Goal: Information Seeking & Learning: Learn about a topic

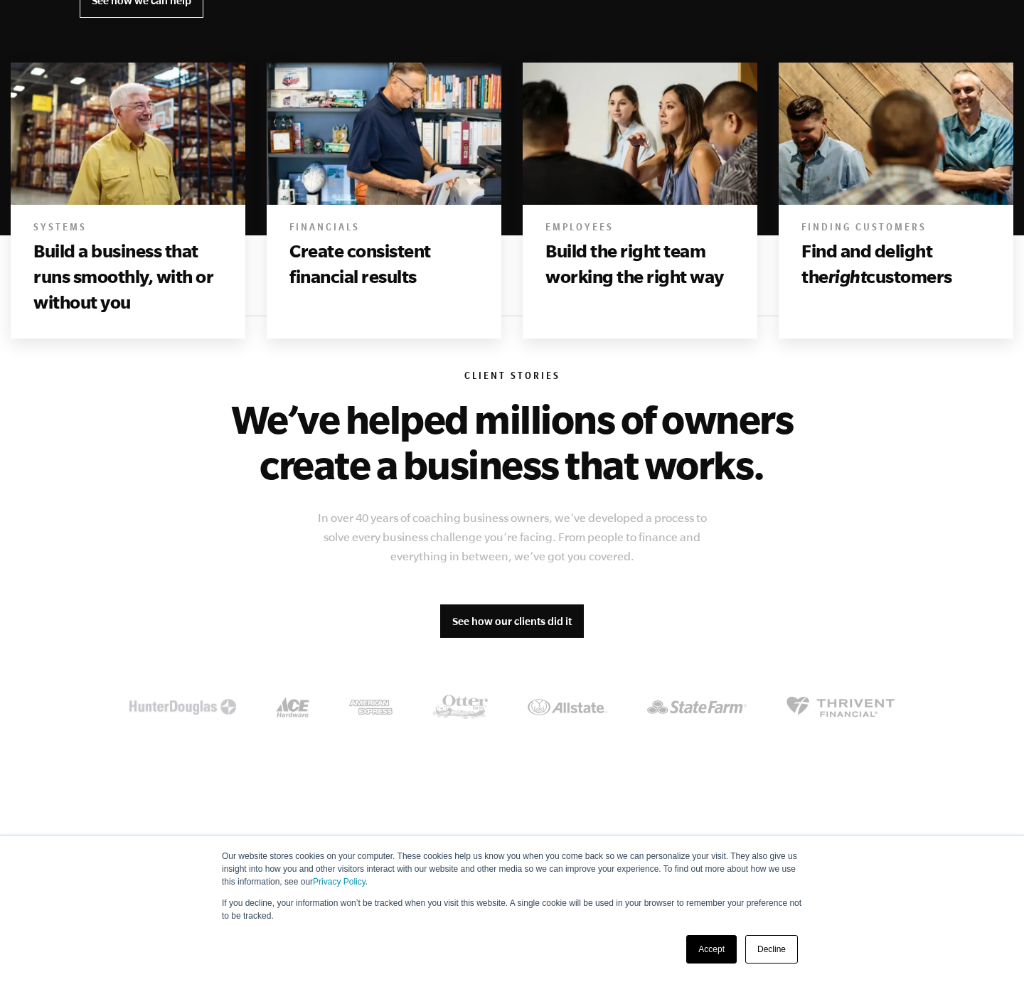
scroll to position [883, 0]
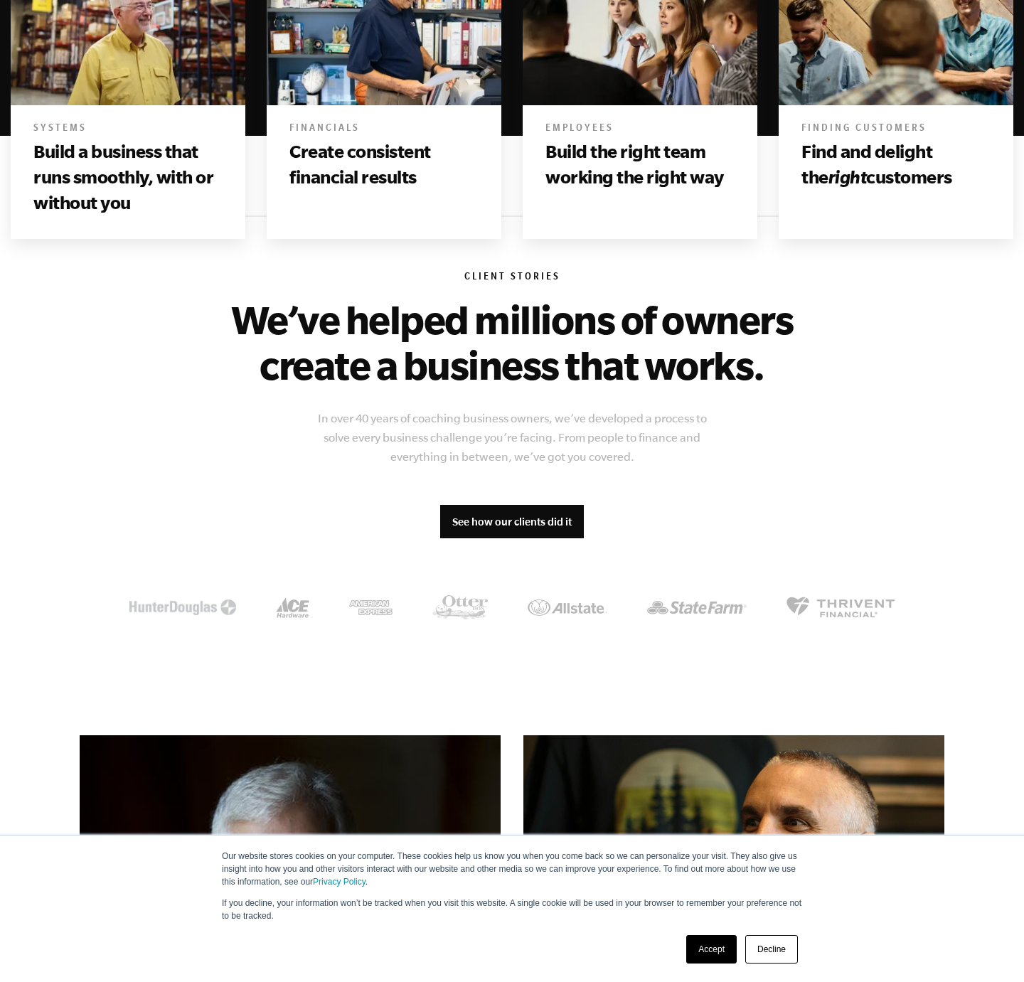
click at [737, 955] on div "Accept Decline" at bounding box center [742, 949] width 120 height 37
click at [725, 952] on link "Accept" at bounding box center [711, 949] width 50 height 28
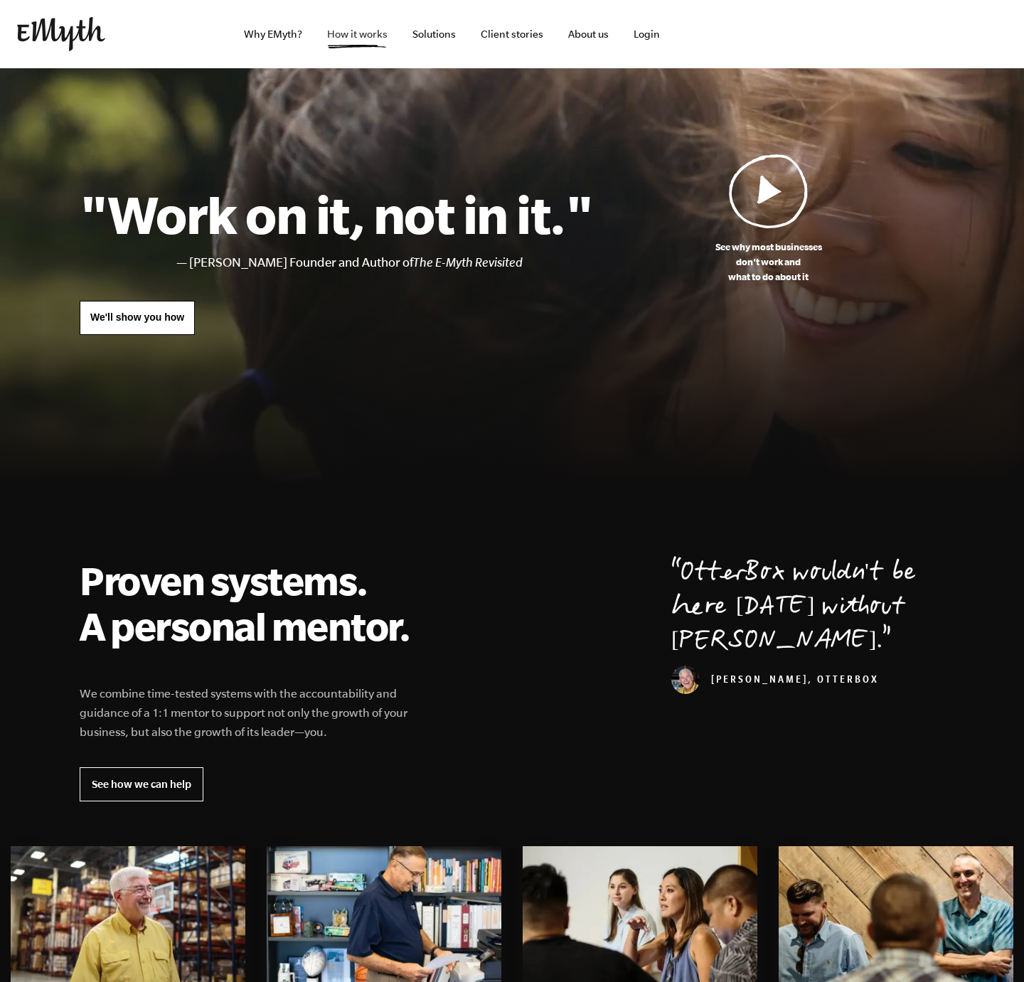
scroll to position [0, 0]
click at [262, 40] on link "Why EMyth?" at bounding box center [273, 34] width 81 height 68
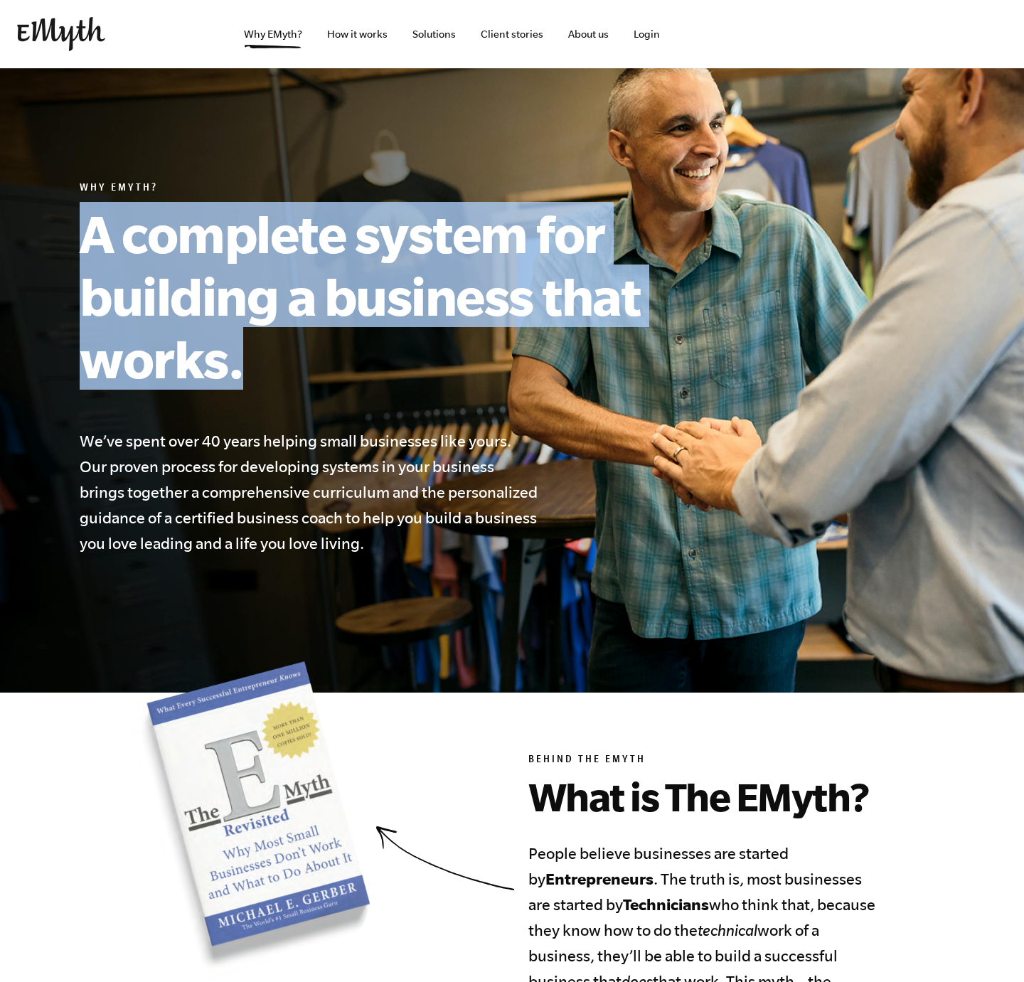
drag, startPoint x: 90, startPoint y: 220, endPoint x: 300, endPoint y: 349, distance: 246.1
click at [300, 349] on h1 "A complete system for building a business that works." at bounding box center [393, 296] width 626 height 188
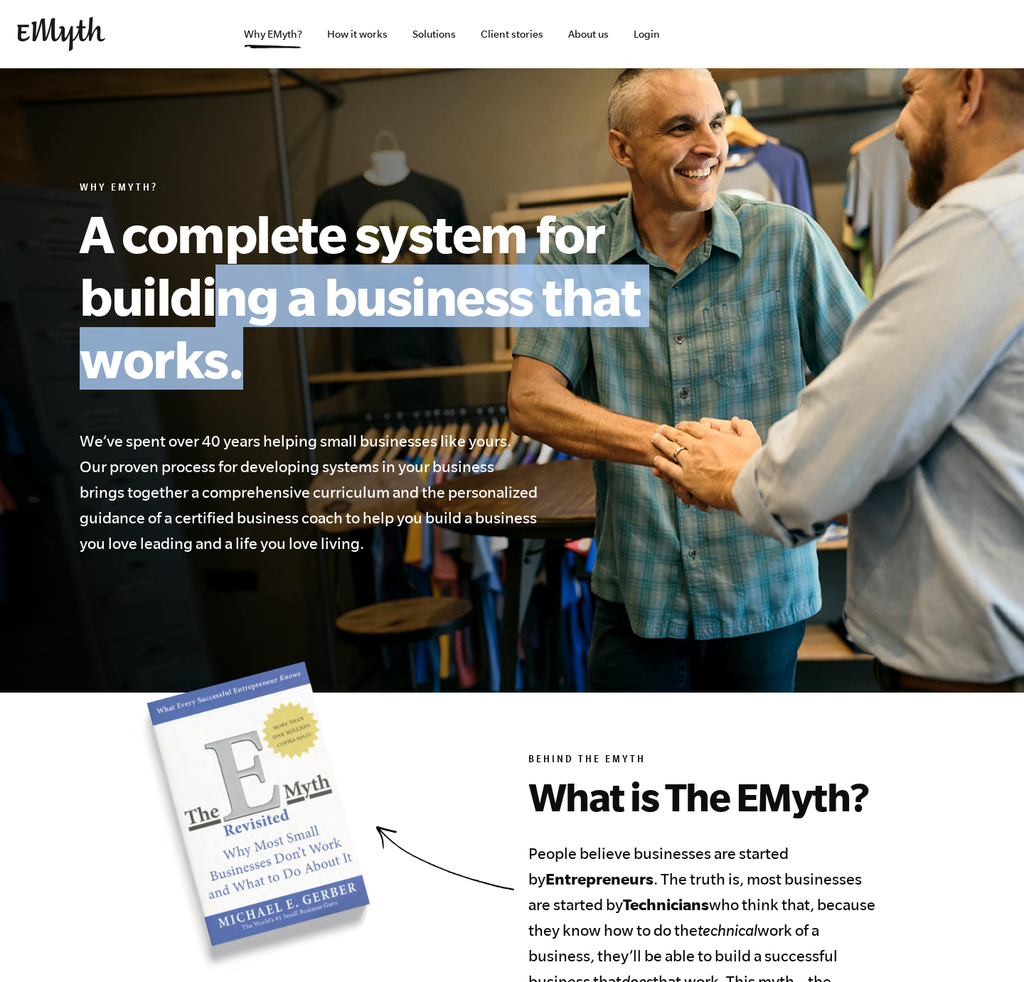
drag, startPoint x: 253, startPoint y: 360, endPoint x: 228, endPoint y: 304, distance: 60.8
click at [225, 314] on h1 "A complete system for building a business that works." at bounding box center [393, 296] width 626 height 188
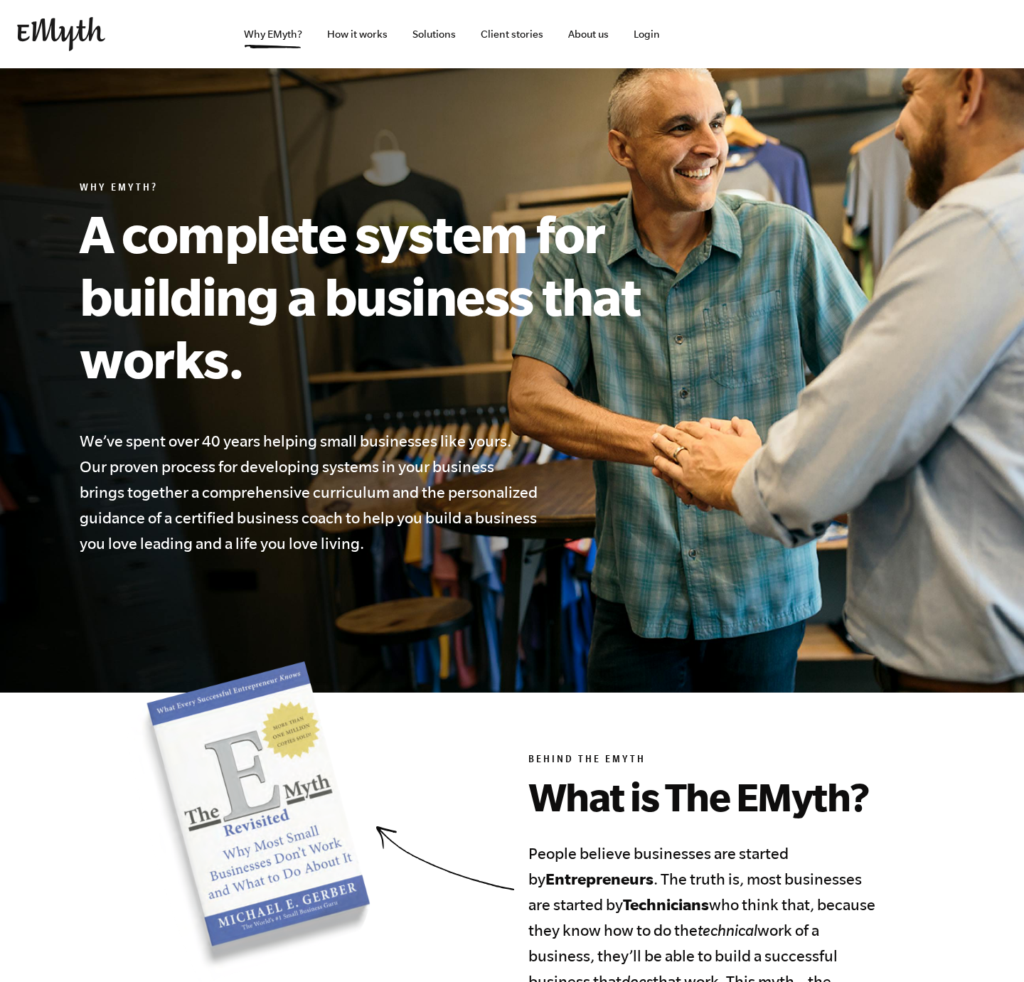
click at [228, 303] on h1 "A complete system for building a business that works." at bounding box center [393, 296] width 626 height 188
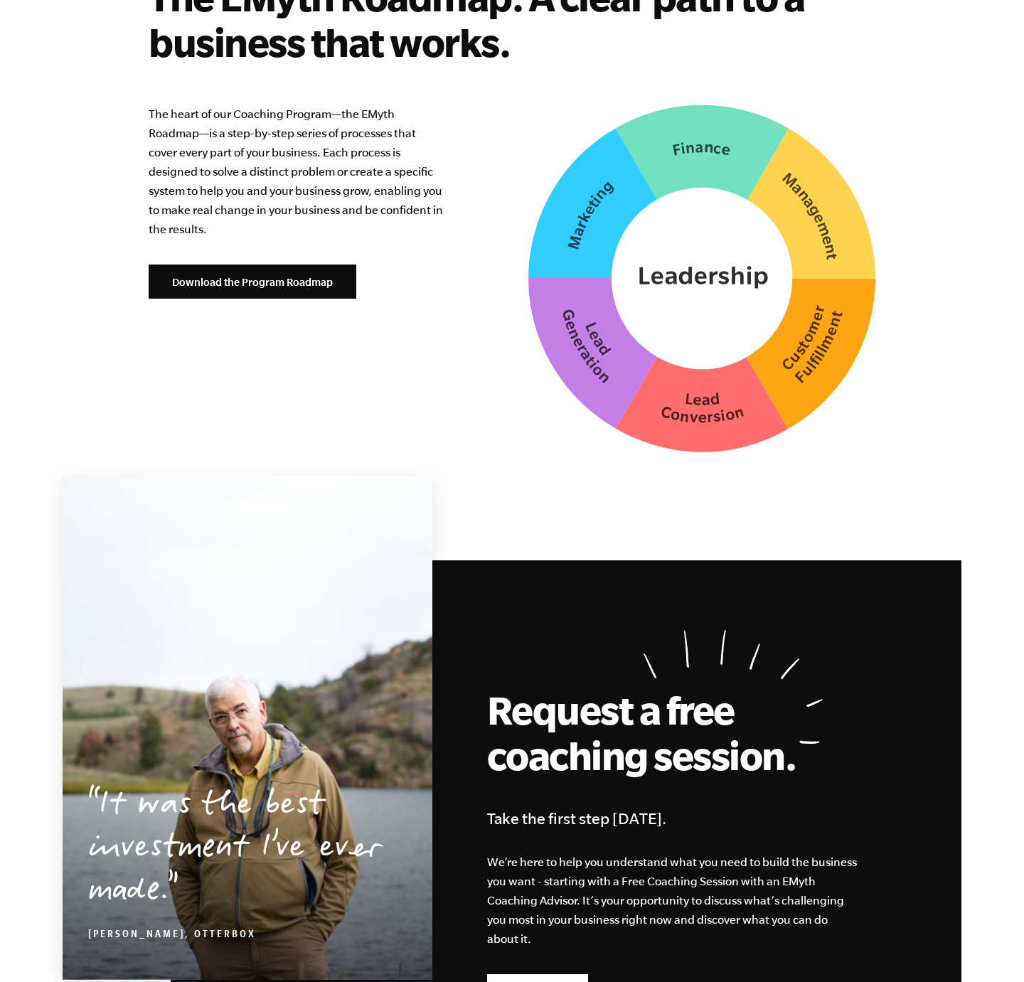
scroll to position [3496, 0]
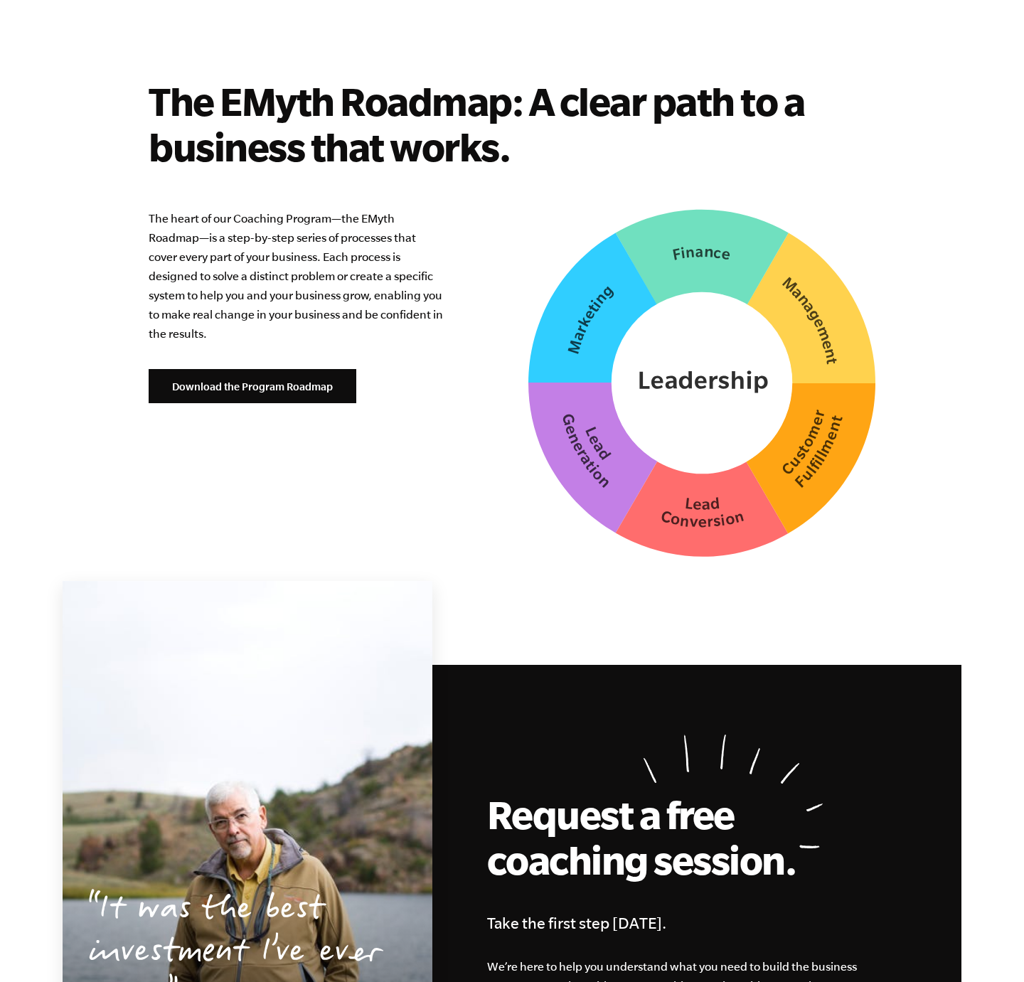
click at [683, 385] on img at bounding box center [701, 383] width 347 height 348
click at [676, 444] on img at bounding box center [701, 383] width 347 height 348
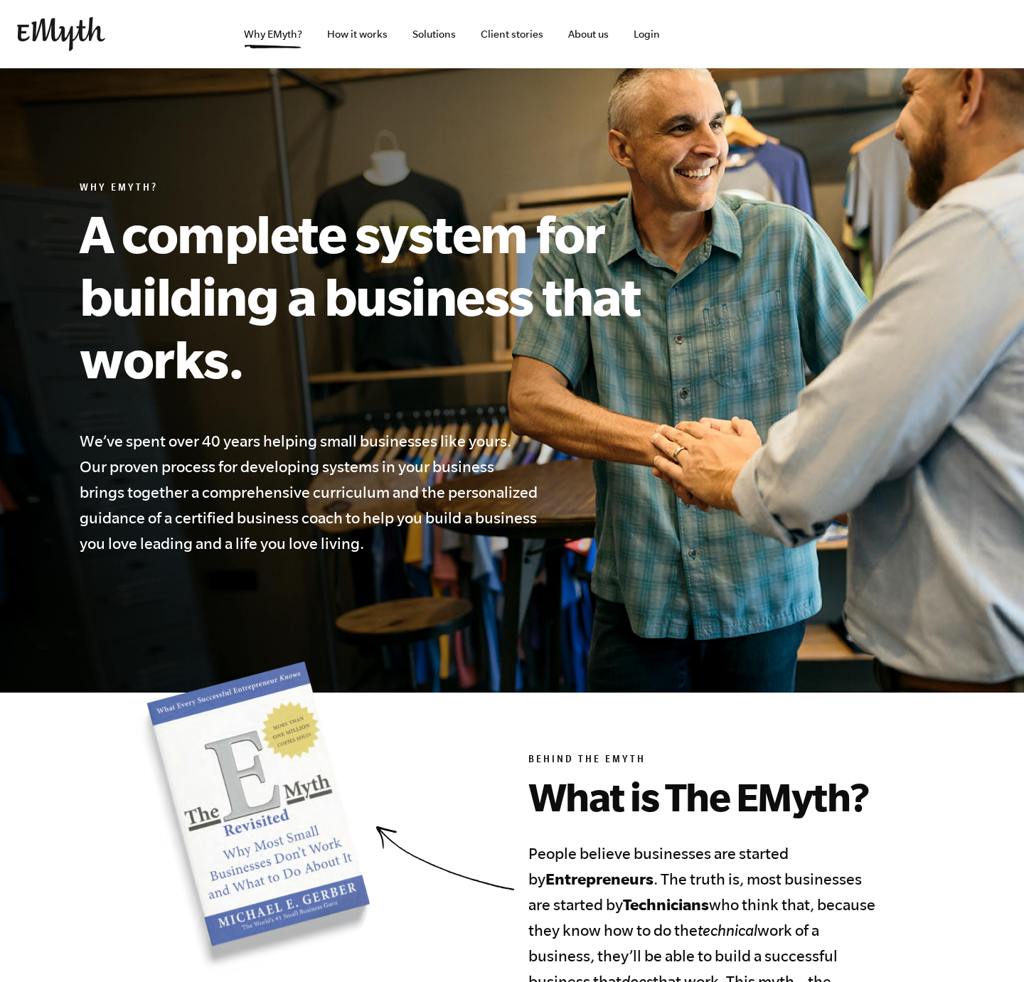
scroll to position [0, 0]
click at [298, 282] on h1 "A complete system for building a business that works." at bounding box center [393, 296] width 626 height 188
drag, startPoint x: 75, startPoint y: 182, endPoint x: 184, endPoint y: 188, distance: 109.0
click at [184, 188] on div "Why EMyth? A complete system for building a business that works. We’ve spent ov…" at bounding box center [512, 369] width 899 height 374
click at [198, 325] on h1 "A complete system for building a business that works." at bounding box center [393, 296] width 626 height 188
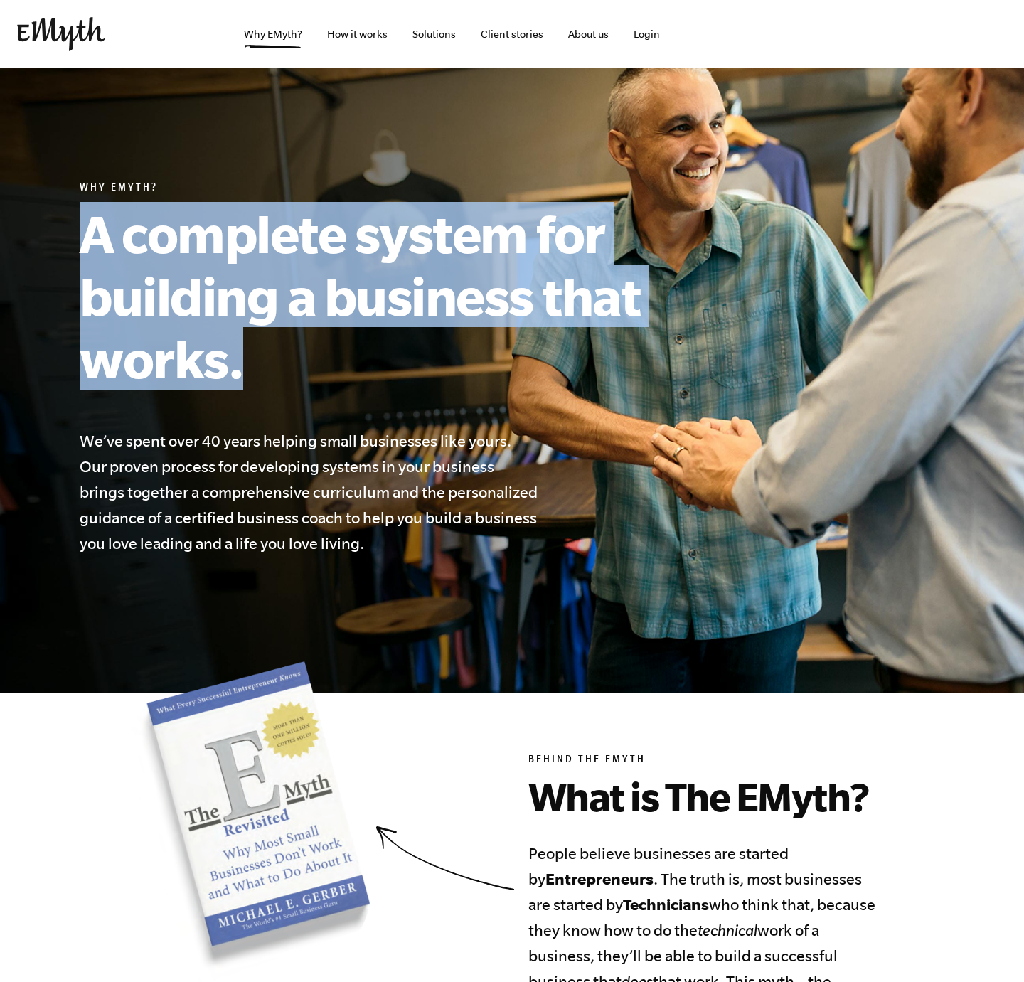
drag, startPoint x: 247, startPoint y: 365, endPoint x: 12, endPoint y: 220, distance: 275.9
click at [12, 220] on section "Why EMyth? A complete system for building a business that works. We’ve spent ov…" at bounding box center [512, 380] width 1024 height 624
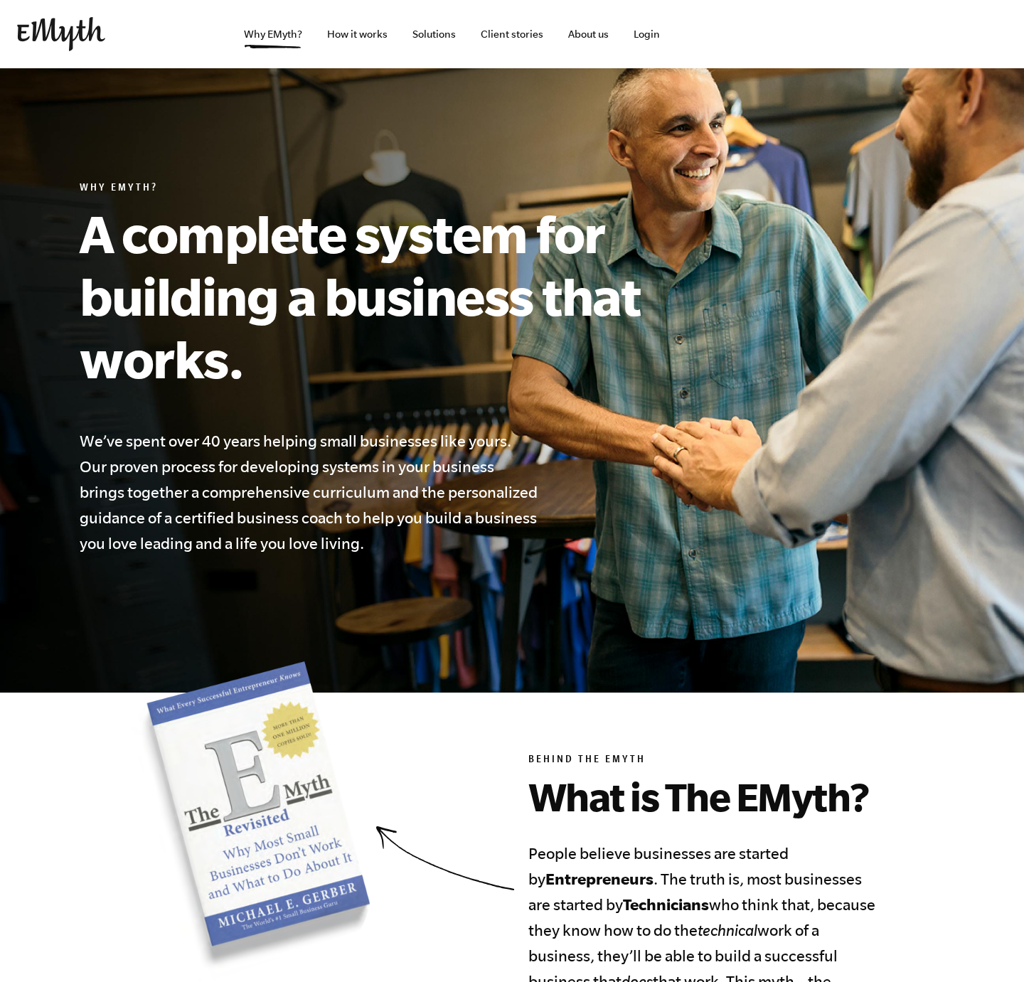
click at [133, 260] on h1 "A complete system for building a business that works." at bounding box center [393, 296] width 626 height 188
click at [150, 356] on h1 "A complete system for building a business that works." at bounding box center [393, 296] width 626 height 188
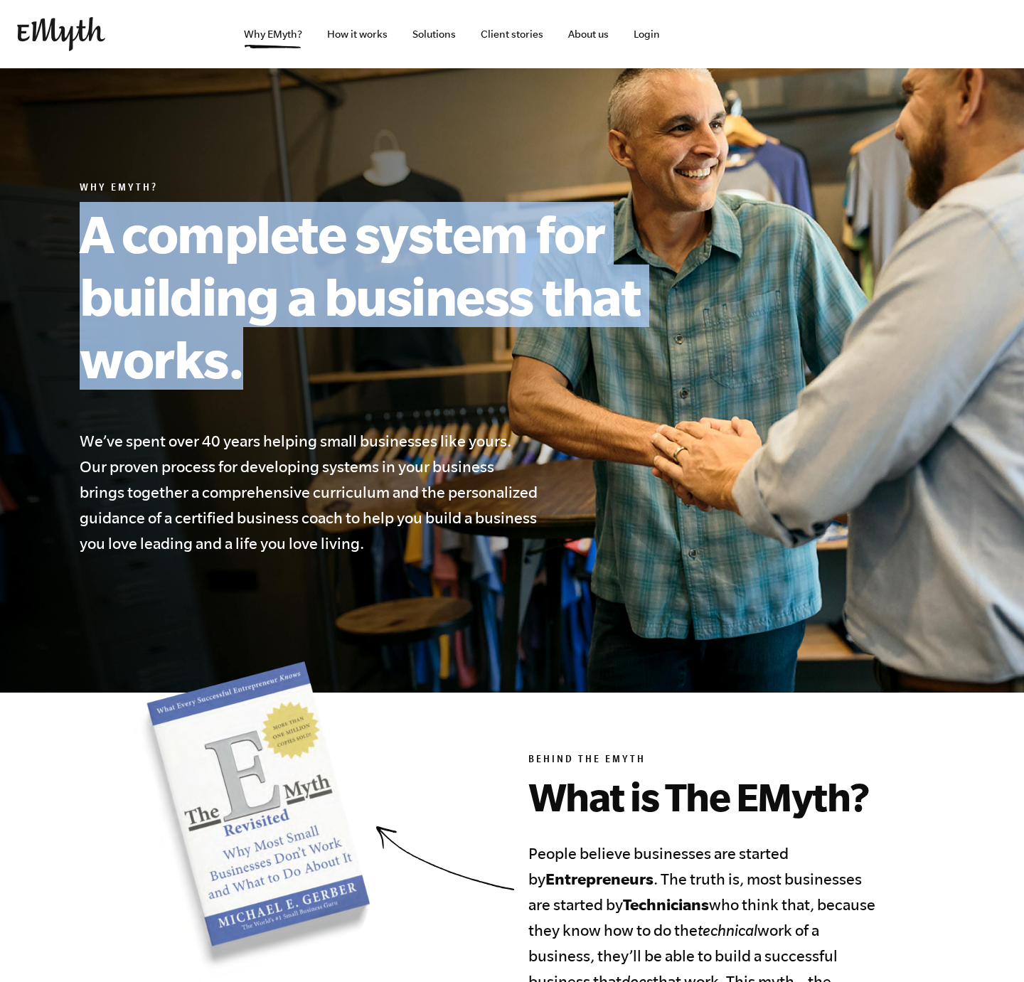
drag, startPoint x: 252, startPoint y: 365, endPoint x: 91, endPoint y: 199, distance: 231.3
click at [94, 200] on div "Why EMyth? A complete system for building a business that works. We’ve spent ov…" at bounding box center [393, 369] width 626 height 374
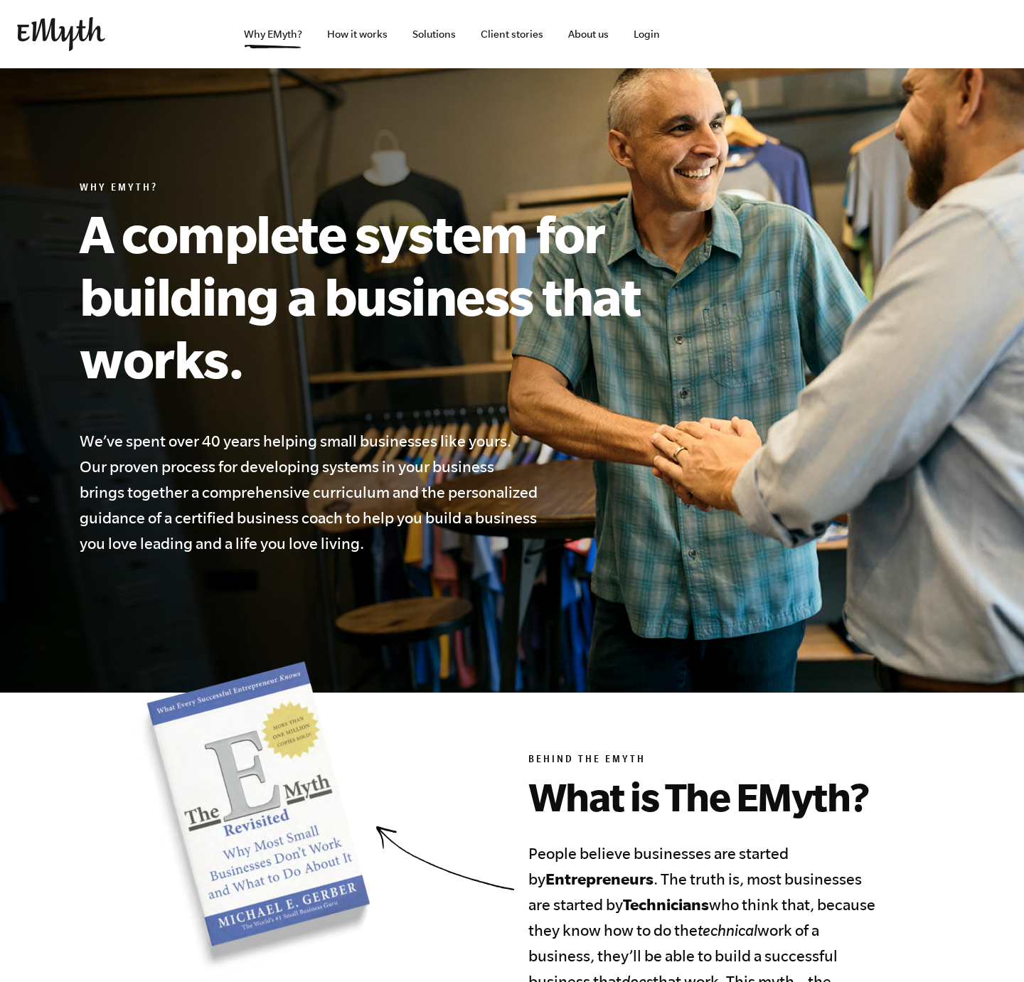
click at [96, 208] on h1 "A complete system for building a business that works." at bounding box center [393, 296] width 626 height 188
click at [102, 171] on section "Why EMyth? A complete system for building a business that works. We’ve spent ov…" at bounding box center [512, 380] width 1024 height 624
